Goal: Navigation & Orientation: Find specific page/section

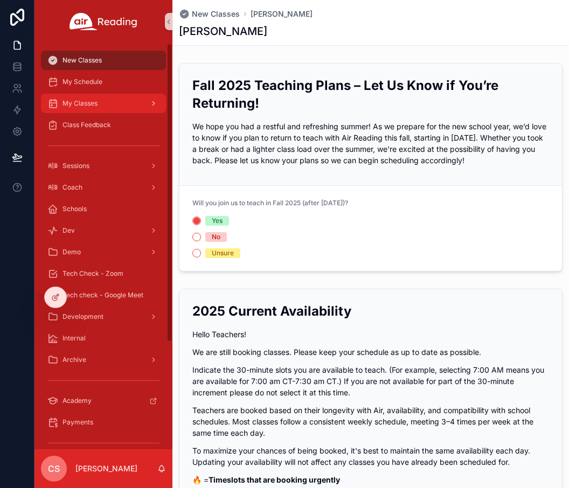
click at [89, 101] on span "My Classes" at bounding box center [79, 103] width 35 height 9
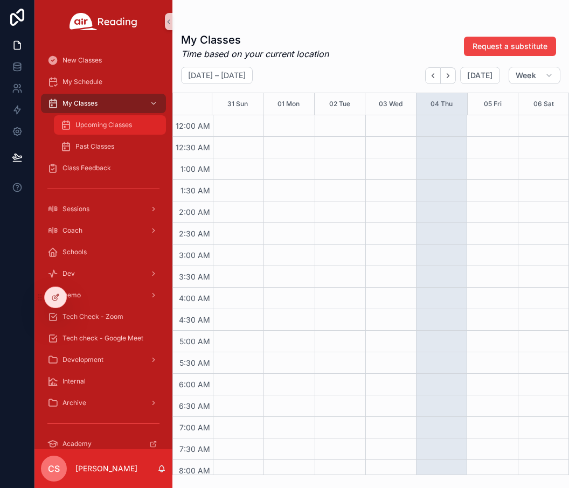
click at [88, 125] on span "Upcoming Classes" at bounding box center [103, 125] width 57 height 9
